Goal: Transaction & Acquisition: Subscribe to service/newsletter

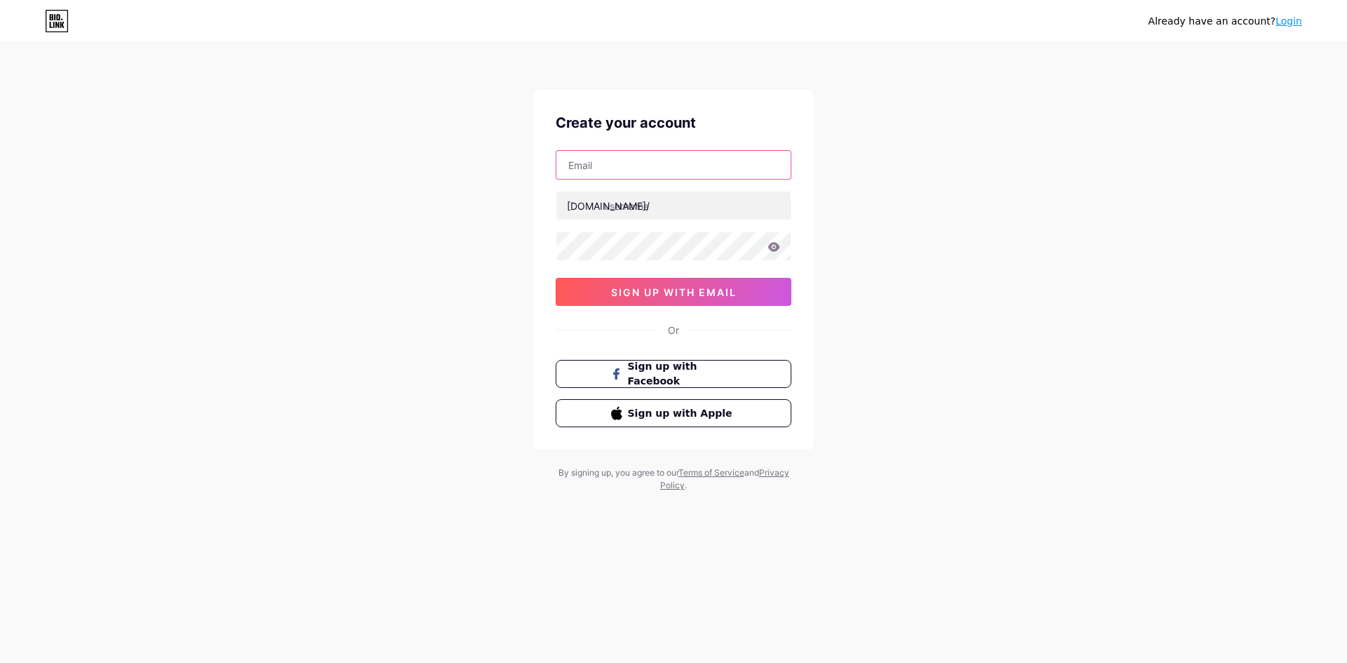
drag, startPoint x: 0, startPoint y: 0, endPoint x: 632, endPoint y: 160, distance: 651.9
click at [632, 160] on input "text" at bounding box center [673, 165] width 234 height 28
click at [950, 226] on div "Already have an account? Login Create your account [DOMAIN_NAME]/ sign up with …" at bounding box center [673, 268] width 1347 height 537
click at [655, 165] on input "text" at bounding box center [673, 165] width 234 height 28
click at [652, 164] on input "candaa" at bounding box center [673, 165] width 234 height 28
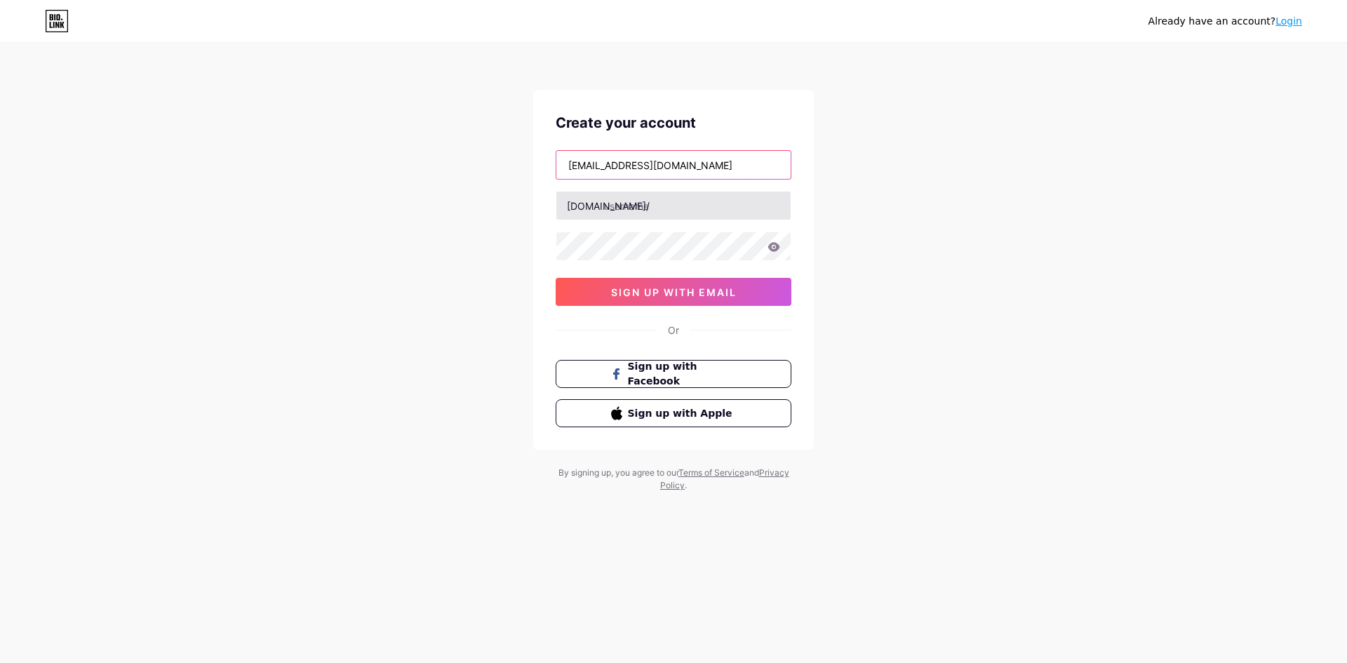
type input "[EMAIL_ADDRESS][DOMAIN_NAME]"
click at [706, 217] on input "text" at bounding box center [673, 205] width 234 height 28
type input "ppbj_bbbk"
click at [772, 246] on icon at bounding box center [773, 247] width 13 height 10
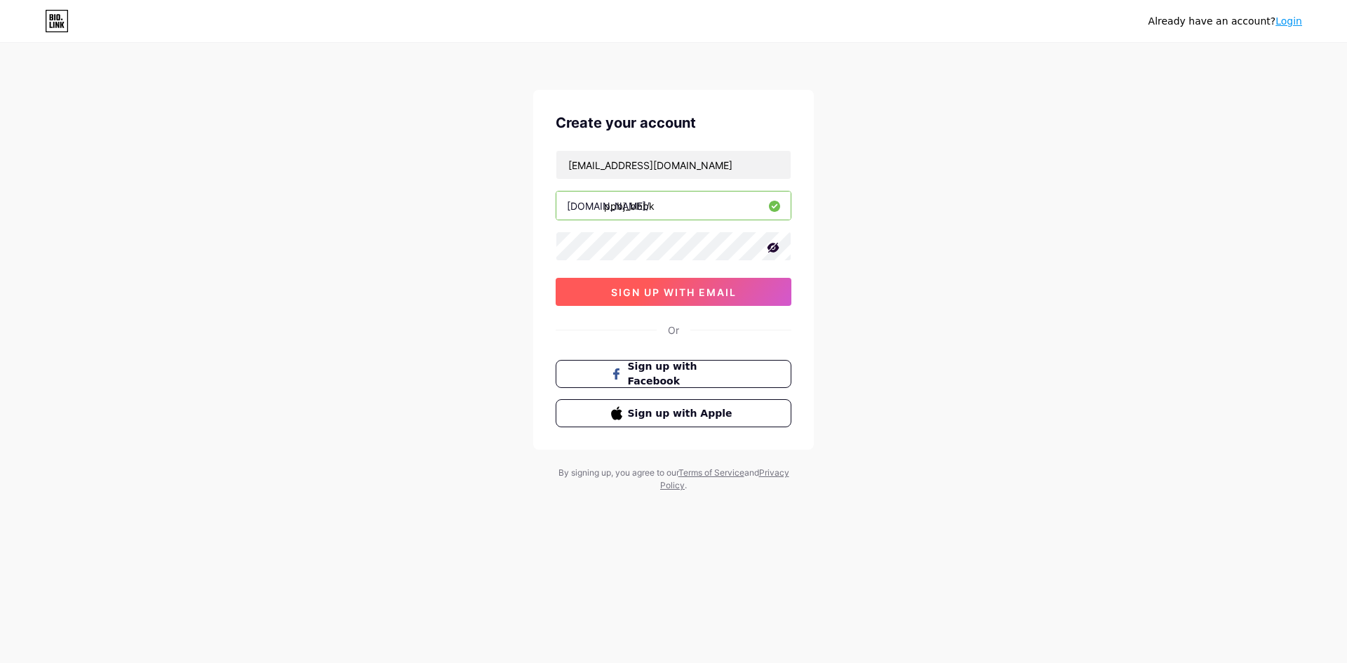
click at [722, 304] on button "sign up with email" at bounding box center [674, 292] width 236 height 28
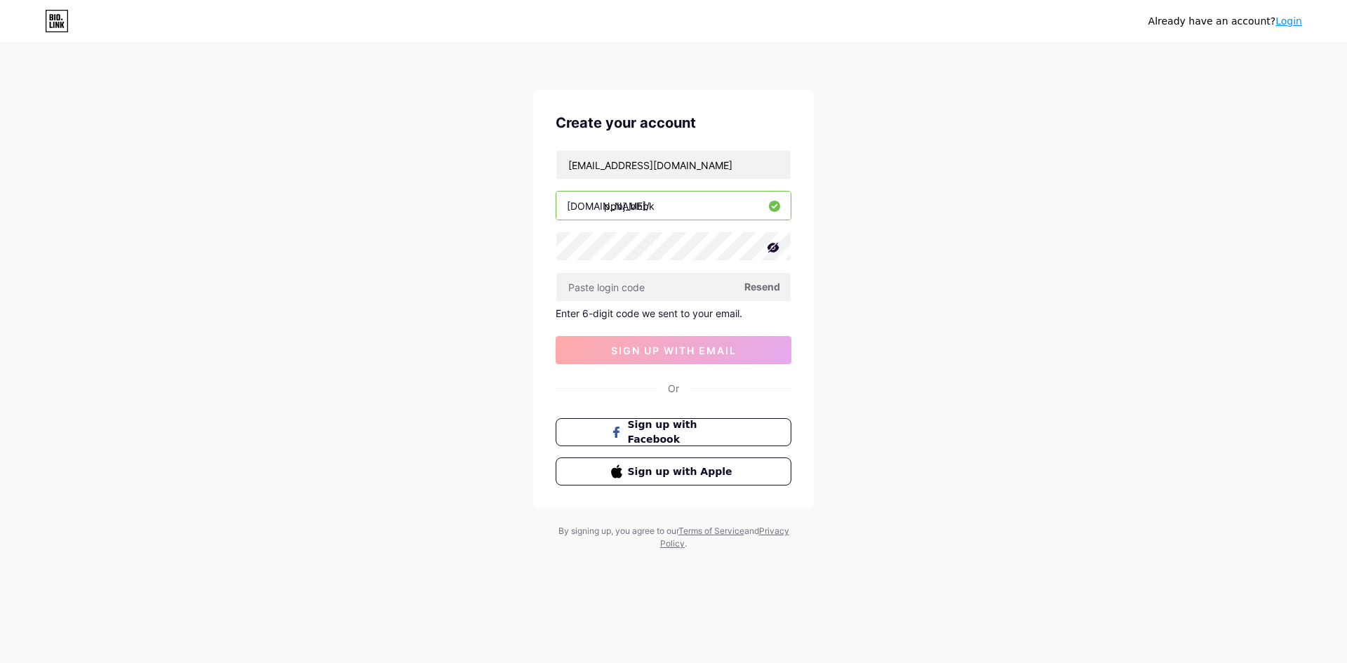
click at [777, 285] on span "Resend" at bounding box center [762, 286] width 36 height 15
paste input "421280"
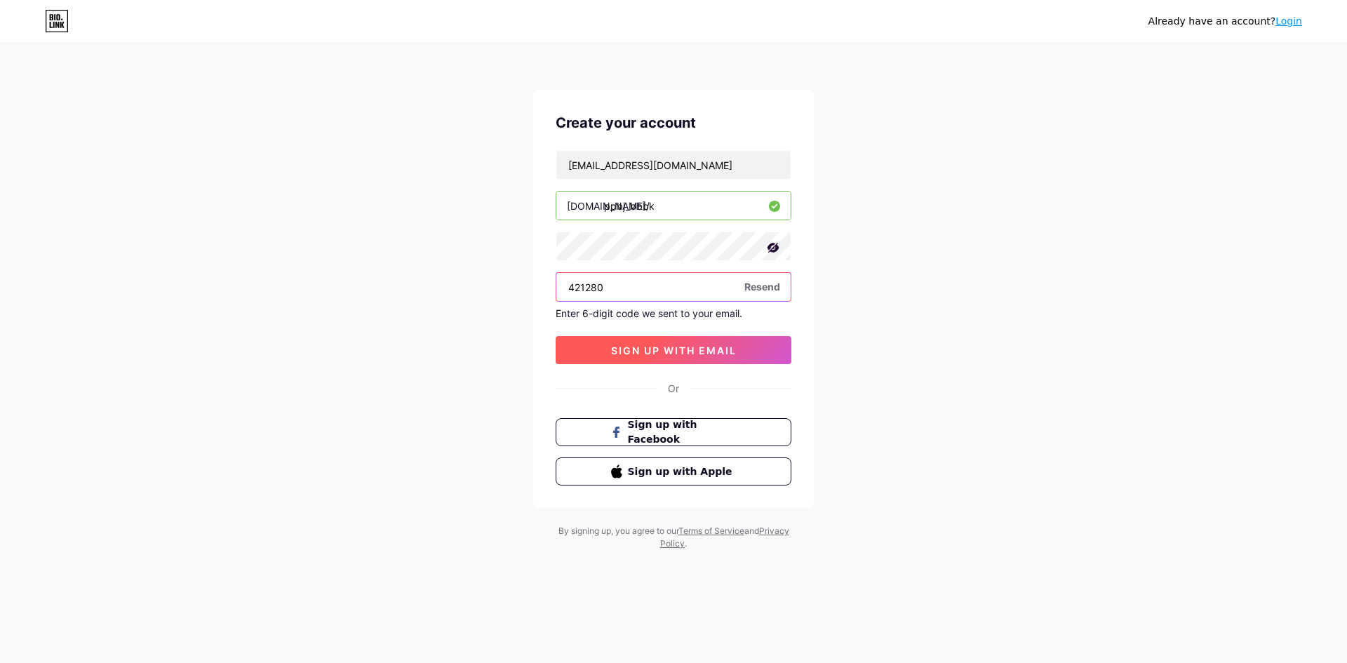
type input "421280"
click at [661, 350] on span "sign up with email" at bounding box center [674, 350] width 126 height 12
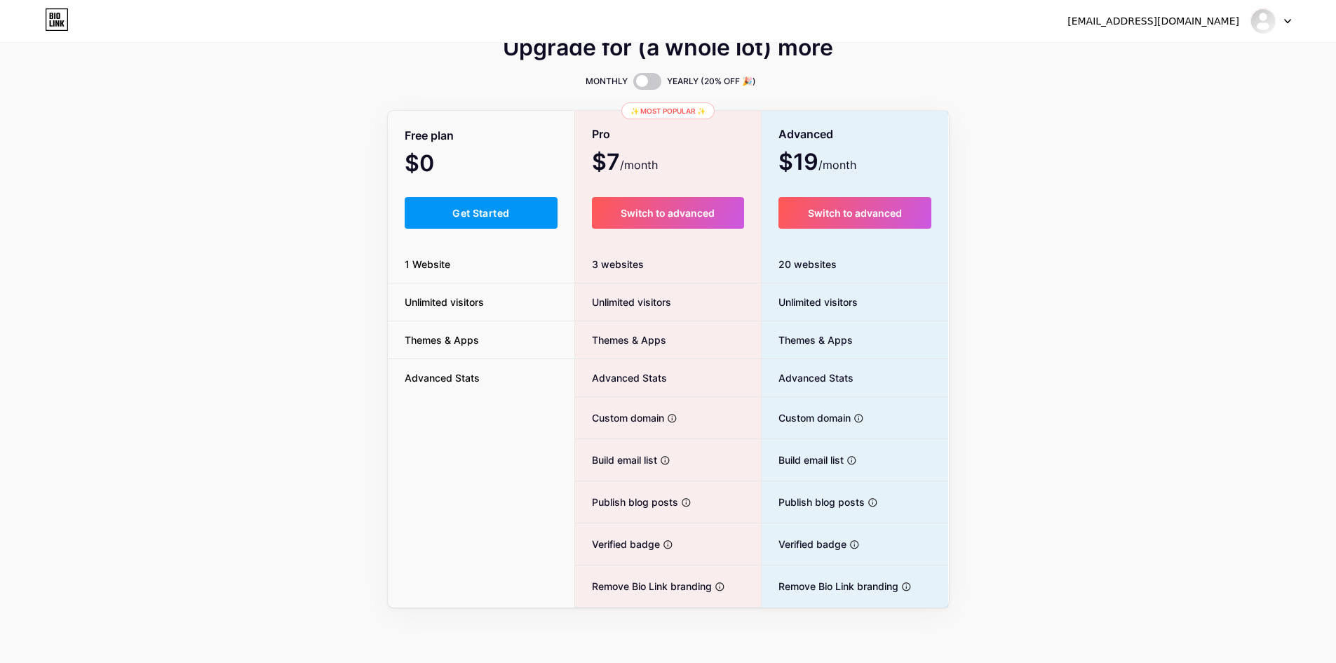
scroll to position [26, 0]
